Goal: Communication & Community: Answer question/provide support

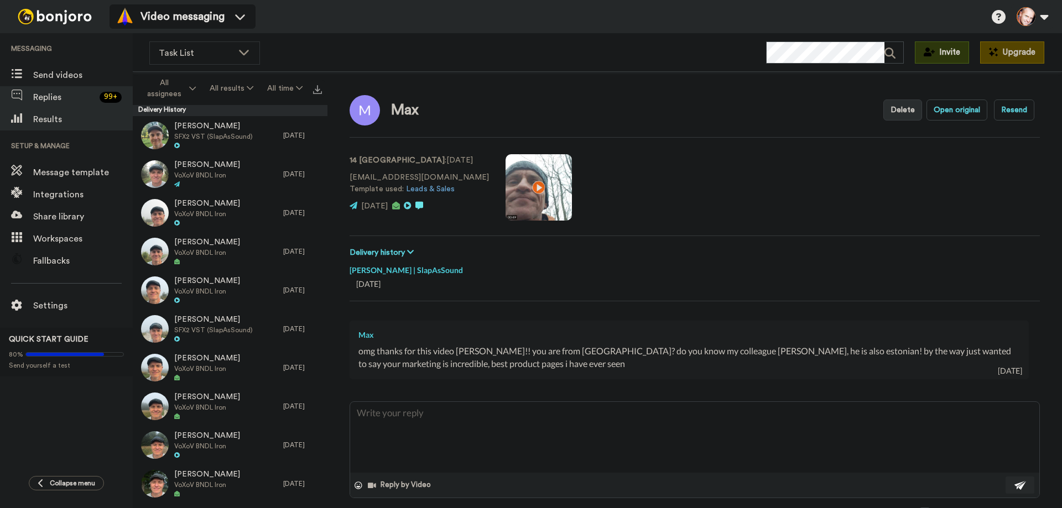
scroll to position [44, 0]
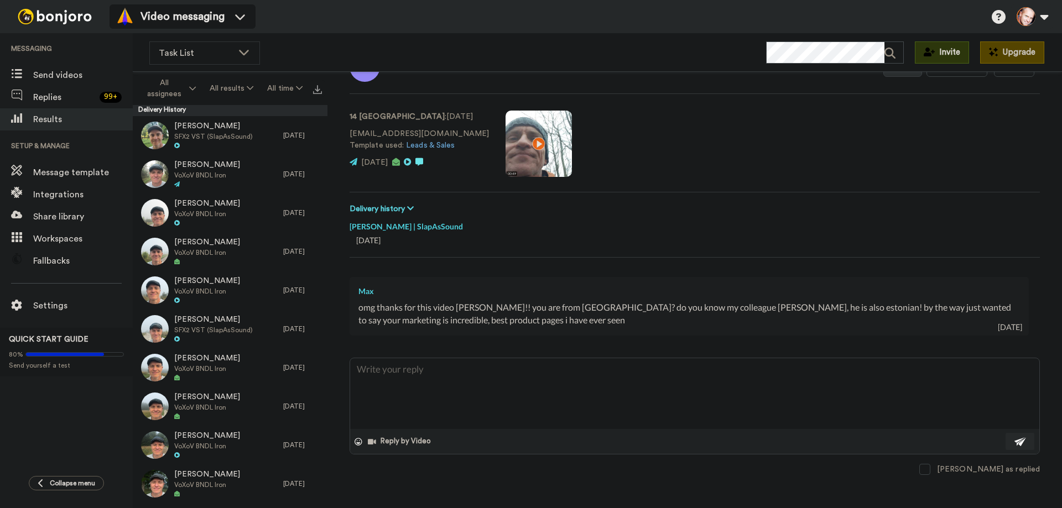
click at [55, 95] on span "Replies" at bounding box center [64, 97] width 62 height 13
type textarea "x"
click at [55, 96] on span "Replies" at bounding box center [64, 97] width 62 height 13
click at [60, 117] on span "Results" at bounding box center [83, 119] width 100 height 13
click at [55, 96] on span "Replies" at bounding box center [64, 97] width 62 height 13
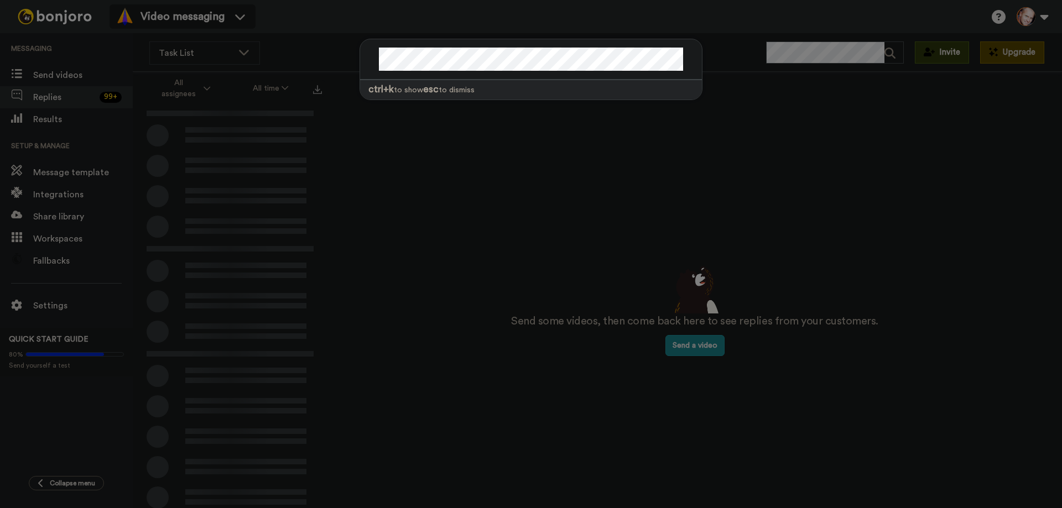
click at [601, 39] on div at bounding box center [531, 59] width 342 height 41
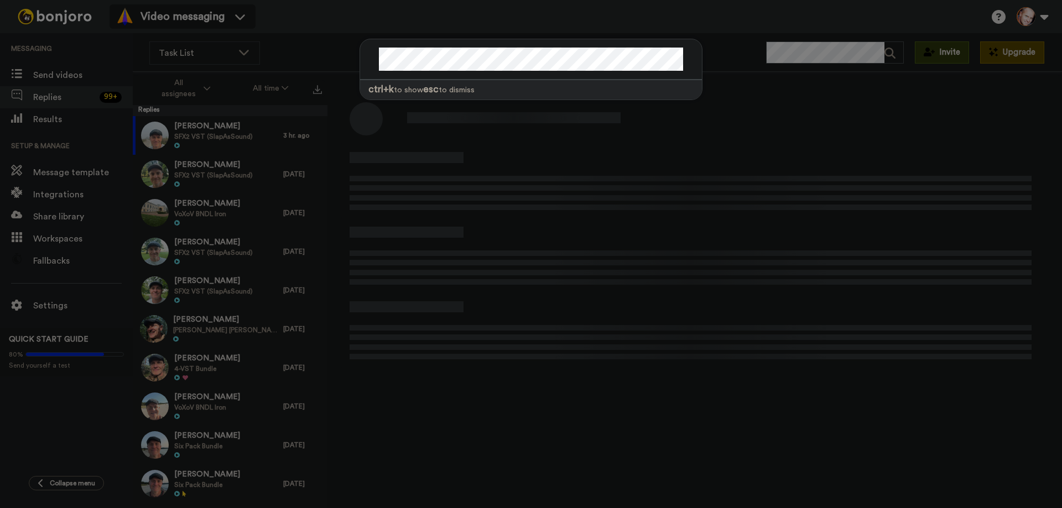
scroll to position [39, 0]
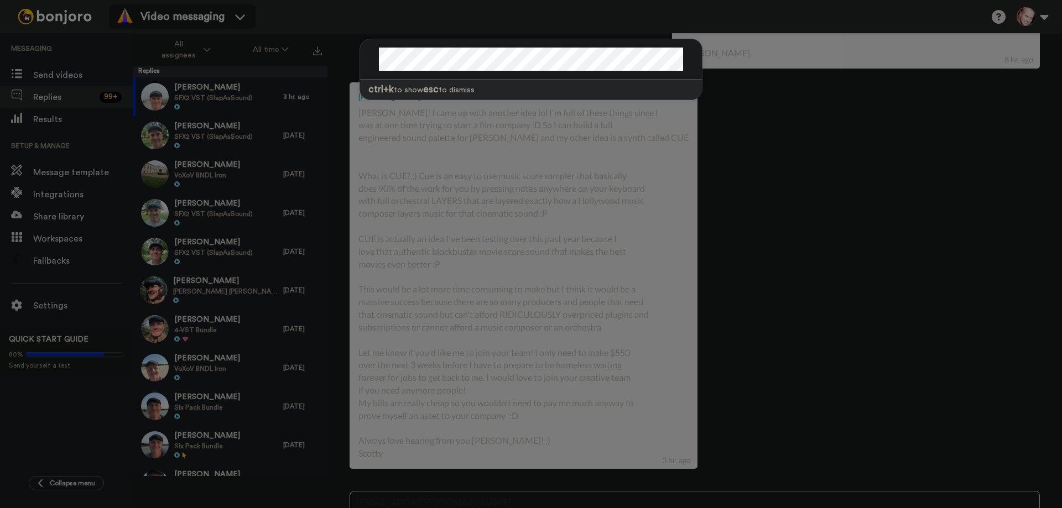
type textarea "[EMAIL_ADDRESS][DOMAIN_NAME]"
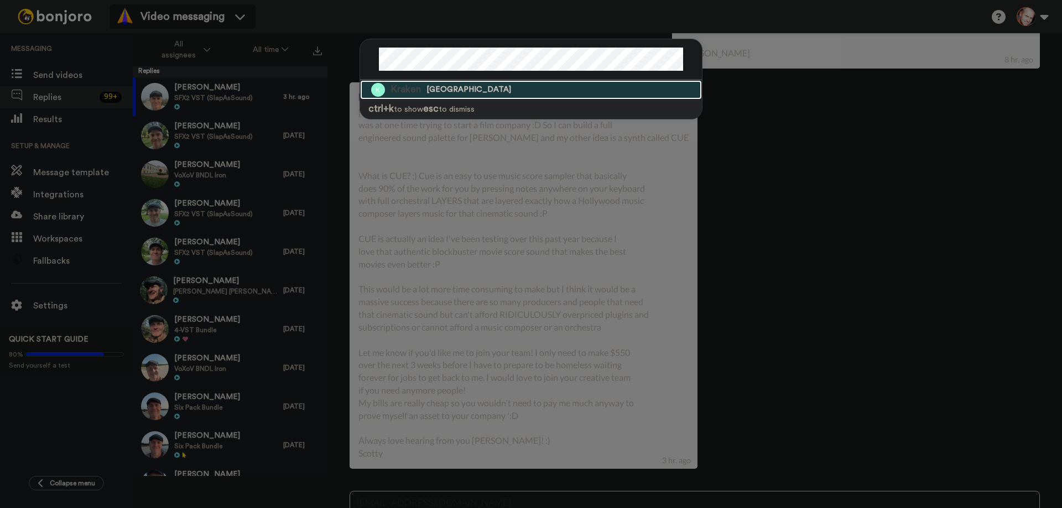
click at [469, 90] on span "[GEOGRAPHIC_DATA]" at bounding box center [469, 90] width 85 height 11
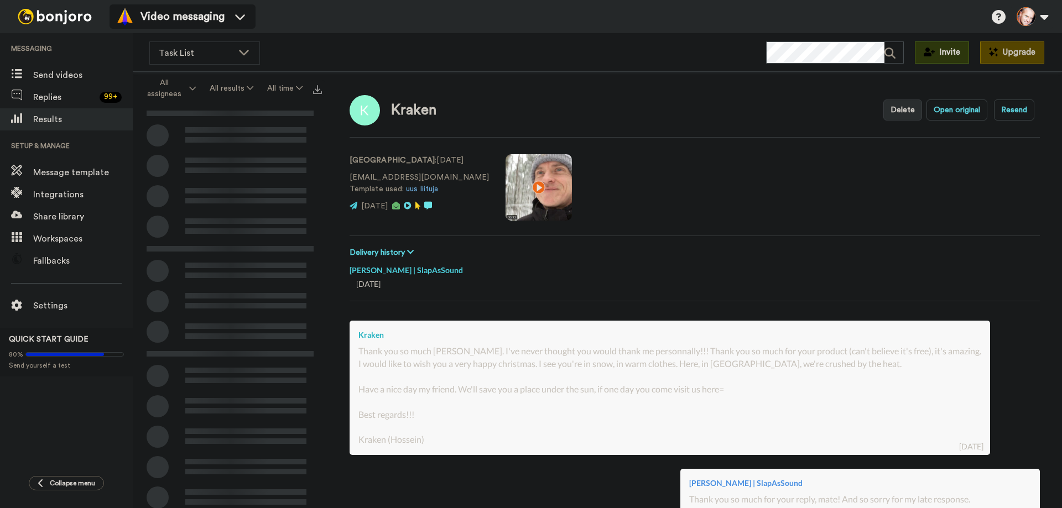
type textarea "x"
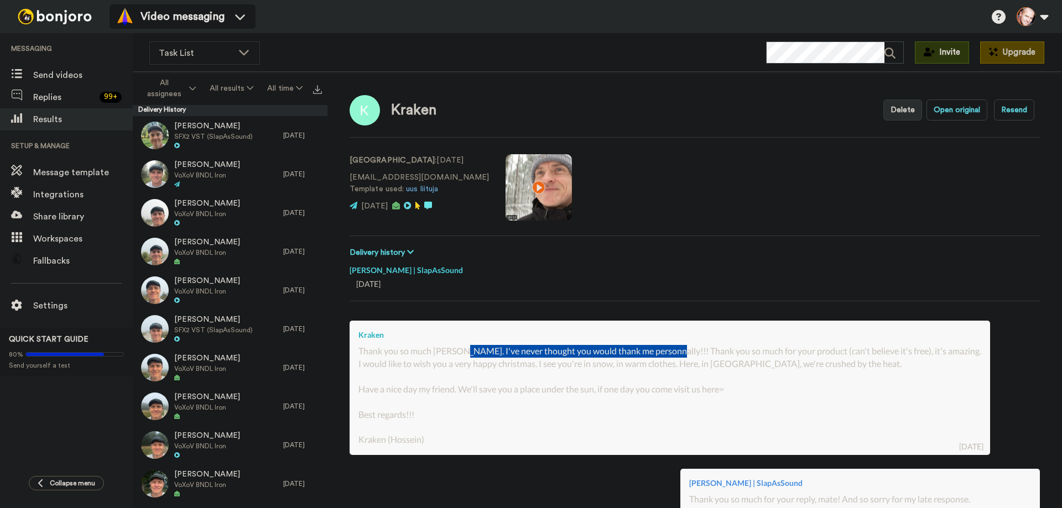
drag, startPoint x: 464, startPoint y: 349, endPoint x: 672, endPoint y: 350, distance: 208.6
click at [672, 350] on div "Thank you so much [PERSON_NAME]. I've never thought you would thank me personna…" at bounding box center [670, 395] width 623 height 101
click at [506, 185] on video at bounding box center [539, 187] width 66 height 66
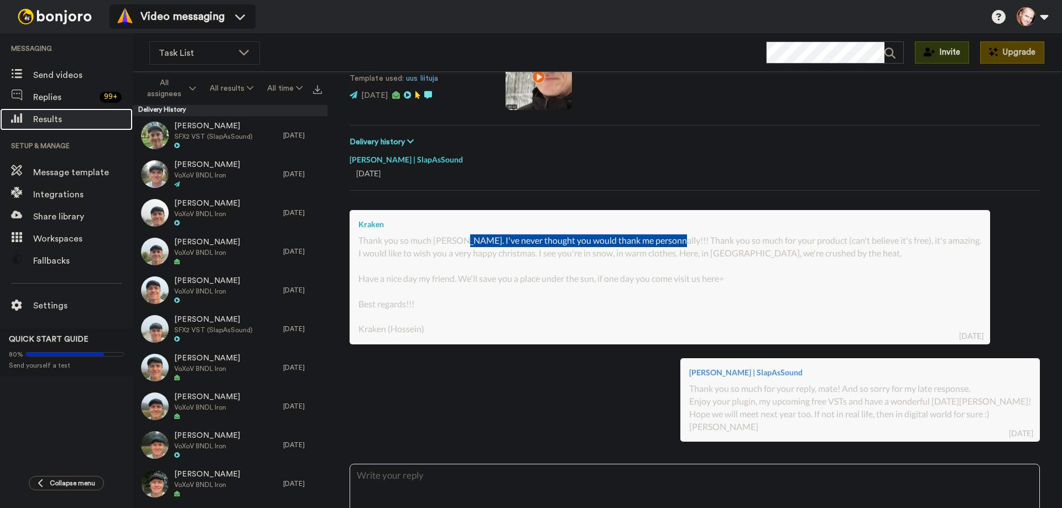
click at [46, 117] on span "Results" at bounding box center [83, 119] width 100 height 13
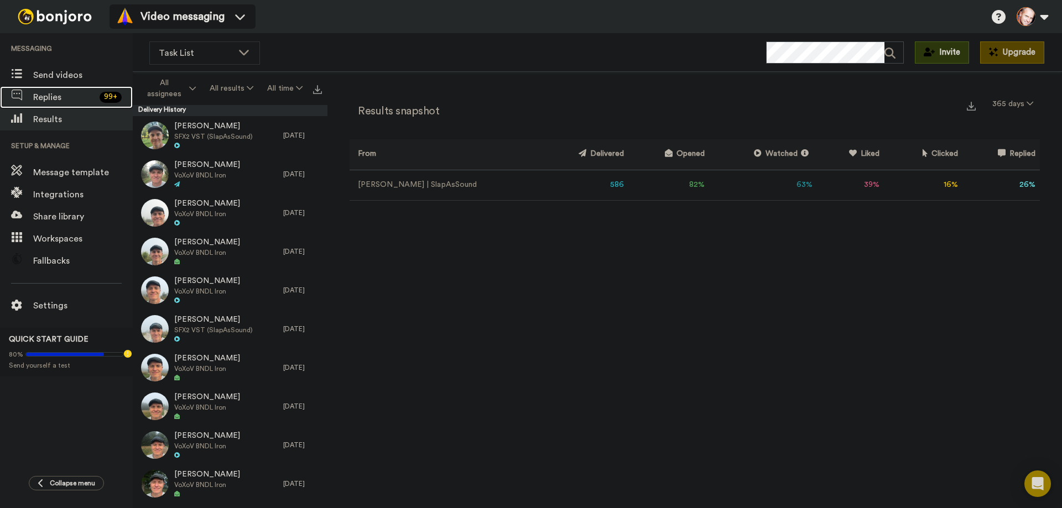
click at [49, 98] on span "Replies" at bounding box center [64, 97] width 62 height 13
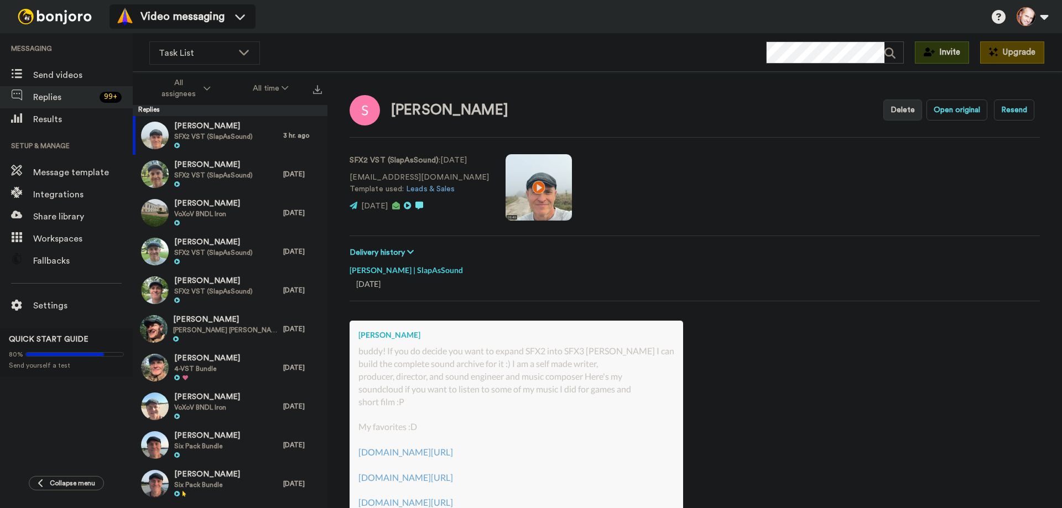
type textarea "x"
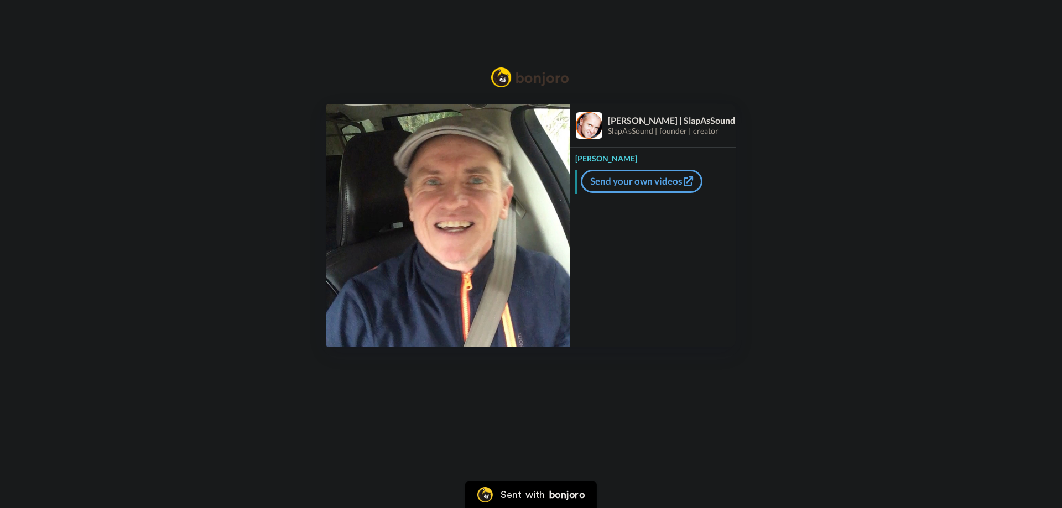
click at [455, 222] on img at bounding box center [447, 225] width 243 height 243
